Goal: Transaction & Acquisition: Purchase product/service

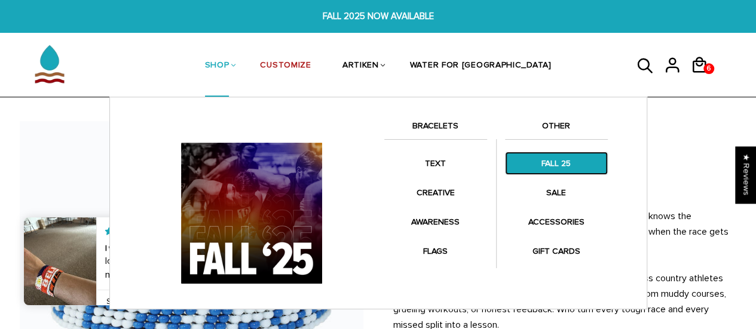
click at [553, 166] on link "FALL 25" at bounding box center [556, 163] width 103 height 23
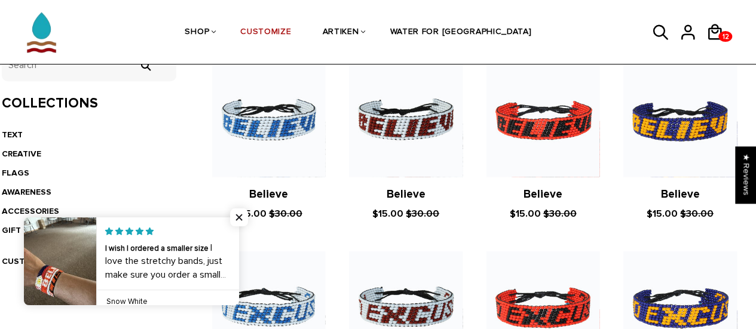
scroll to position [266, 0]
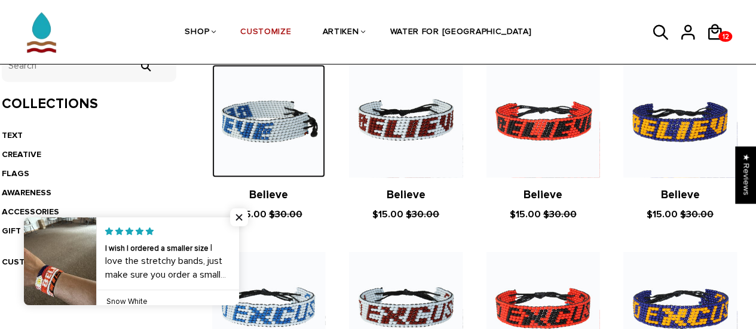
click at [269, 121] on img at bounding box center [268, 121] width 113 height 113
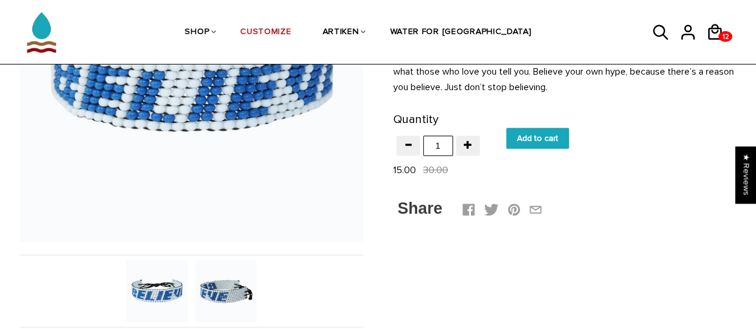
scroll to position [218, 0]
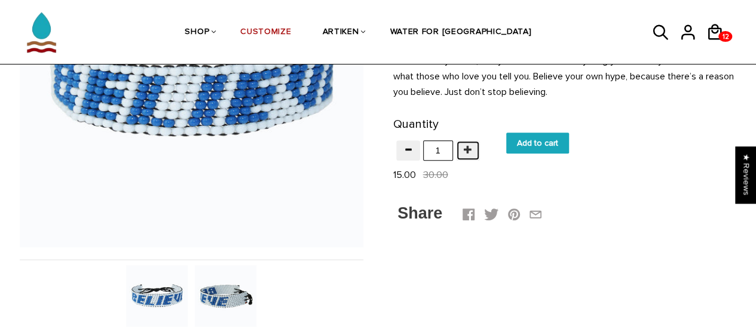
click at [469, 151] on span "button" at bounding box center [468, 149] width 8 height 8
type input "4"
click at [525, 145] on input "Add to cart" at bounding box center [537, 143] width 63 height 21
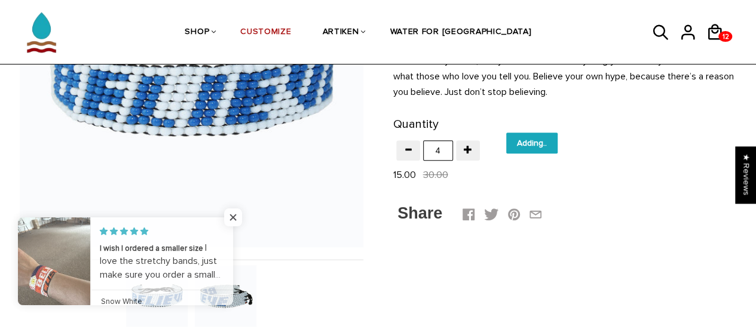
type input "Add to cart"
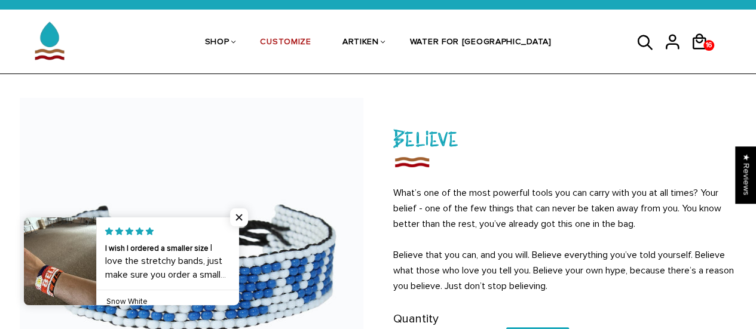
scroll to position [0, 0]
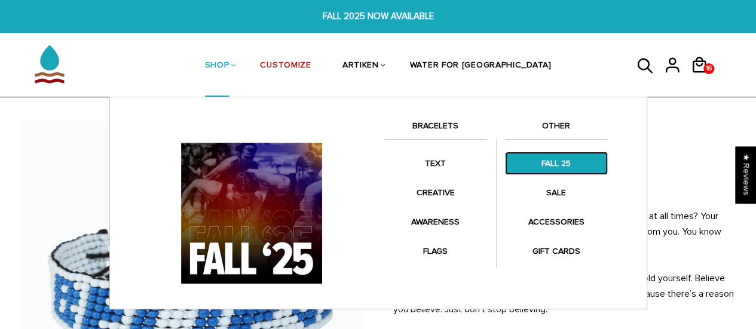
click at [542, 153] on link "FALL 25" at bounding box center [556, 163] width 103 height 23
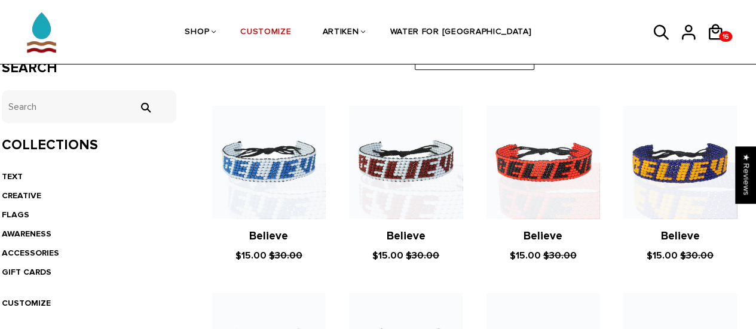
scroll to position [228, 0]
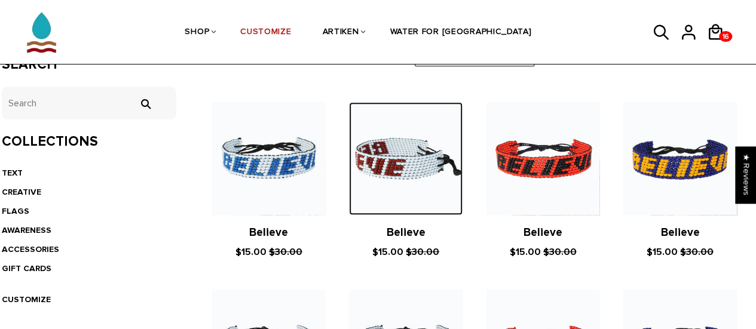
click at [415, 173] on img at bounding box center [405, 158] width 113 height 113
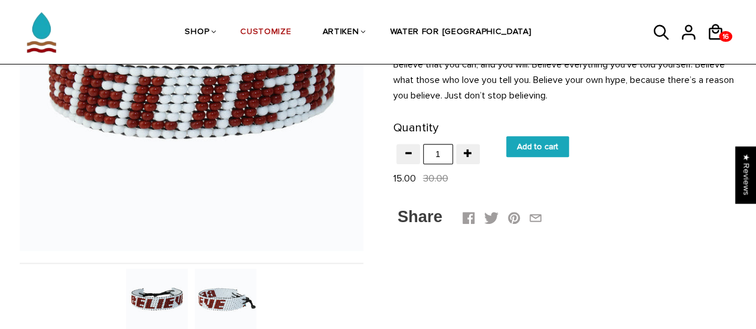
scroll to position [213, 0]
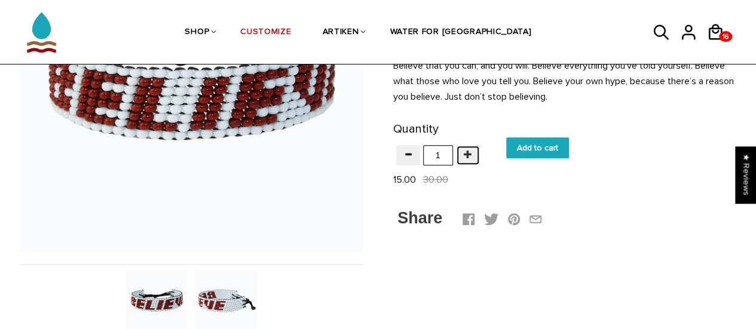
click at [469, 157] on span "button" at bounding box center [468, 154] width 8 height 8
type input "4"
click at [522, 151] on input "Add to cart" at bounding box center [537, 147] width 63 height 21
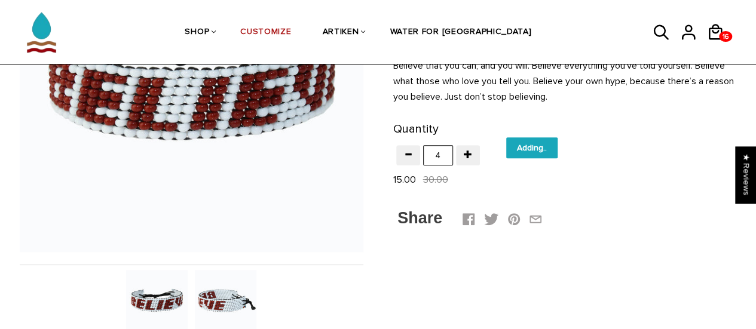
type input "Add to cart"
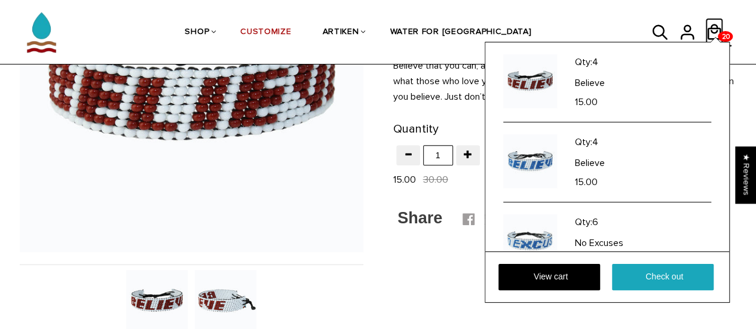
click at [719, 28] on icon at bounding box center [715, 32] width 14 height 16
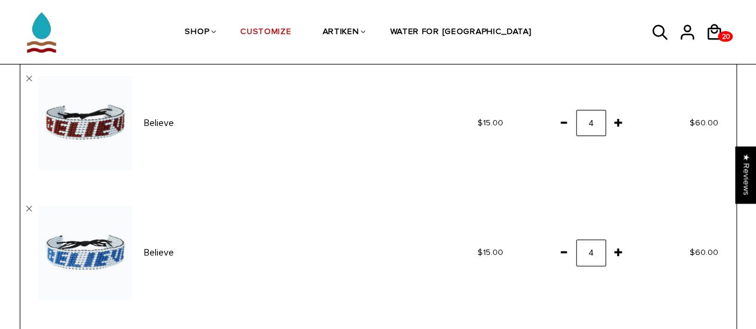
scroll to position [99, 0]
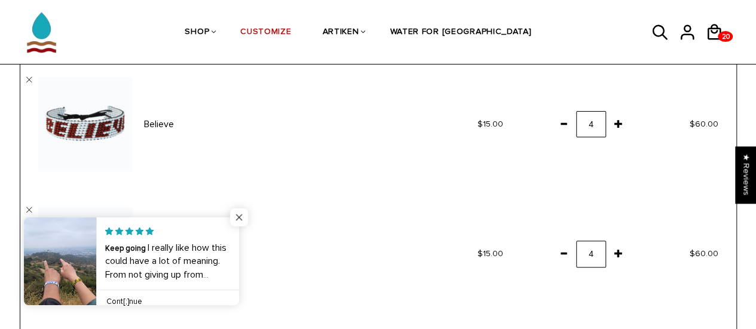
click at [240, 218] on span "Close popup widget" at bounding box center [239, 218] width 18 height 18
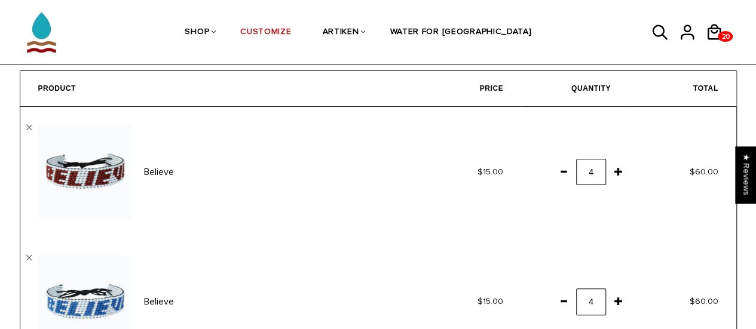
scroll to position [46, 0]
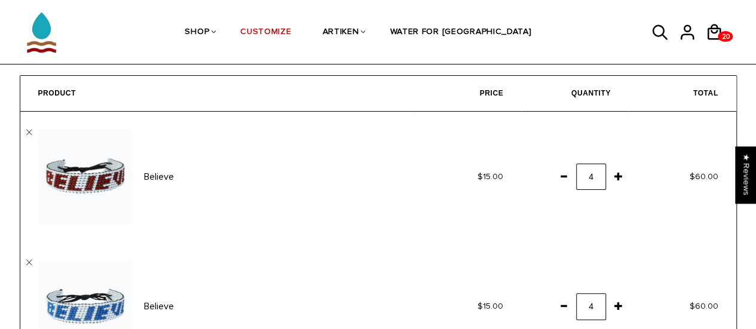
click at [618, 177] on span at bounding box center [618, 177] width 20 height 22
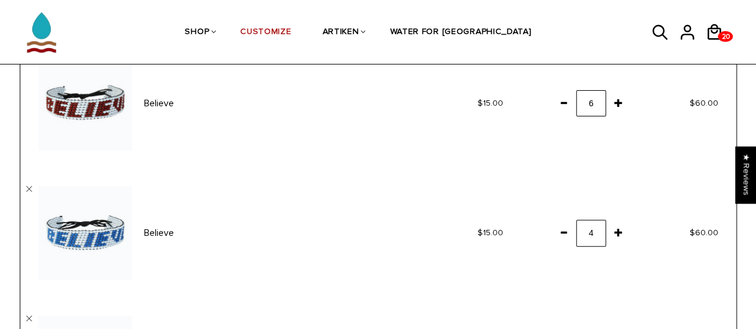
scroll to position [121, 0]
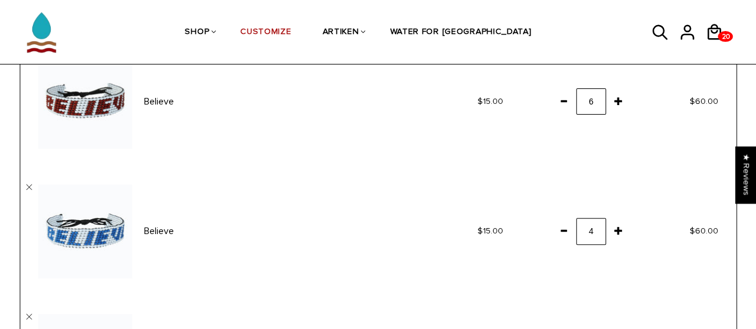
click at [619, 236] on span at bounding box center [618, 231] width 20 height 22
click at [618, 164] on td "4" at bounding box center [575, 101] width 108 height 130
click at [714, 28] on icon at bounding box center [715, 32] width 14 height 16
